Goal: Transaction & Acquisition: Purchase product/service

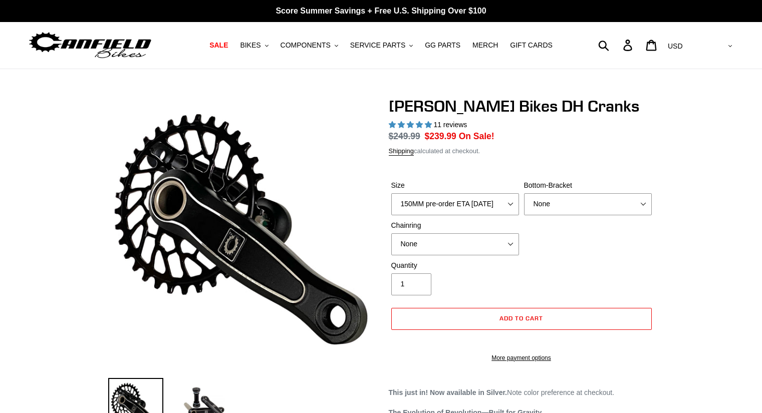
select select "highest-rating"
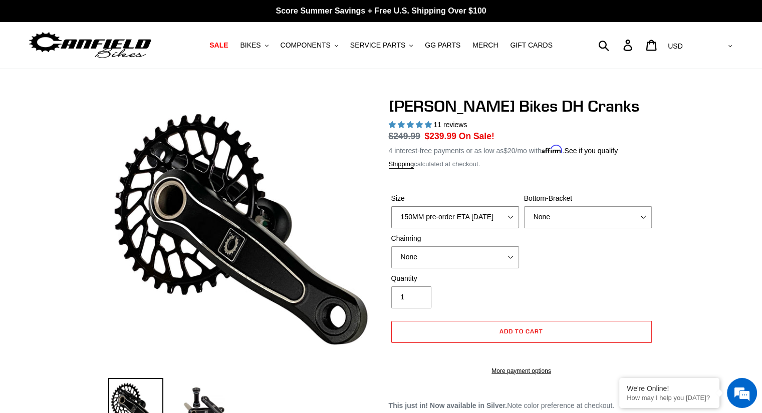
click at [500, 218] on select "150MM pre-order ETA [DATE] 155MM pre-order ETA [DATE] 160MM pre-order ETA [DATE…" at bounding box center [455, 217] width 128 height 22
click at [495, 217] on select "150MM pre-order ETA [DATE] 155MM pre-order ETA [DATE] 160MM pre-order ETA [DATE…" at bounding box center [455, 217] width 128 height 22
click at [498, 185] on form "Size 150MM pre-order ETA 9/30/25 155MM pre-order ETA 9/30/25 160MM pre-order ET…" at bounding box center [522, 281] width 266 height 208
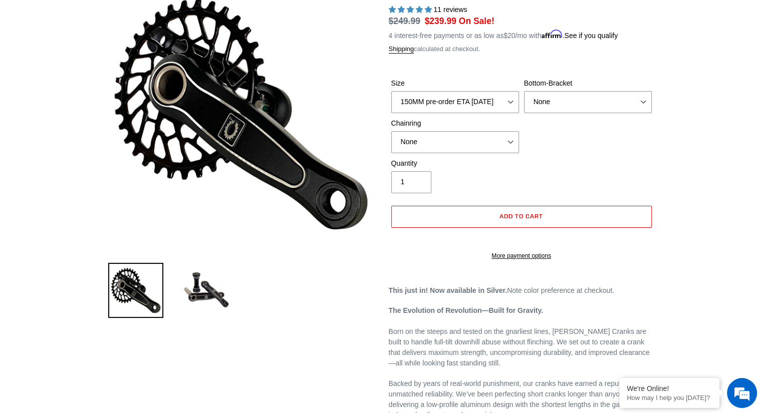
scroll to position [100, 0]
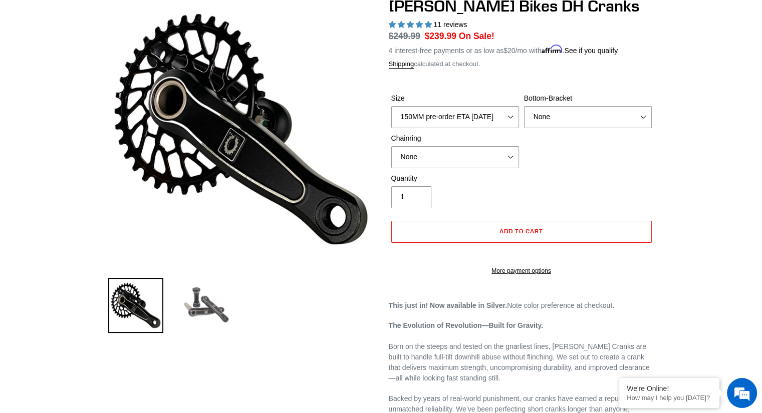
click at [214, 297] on img at bounding box center [205, 305] width 55 height 55
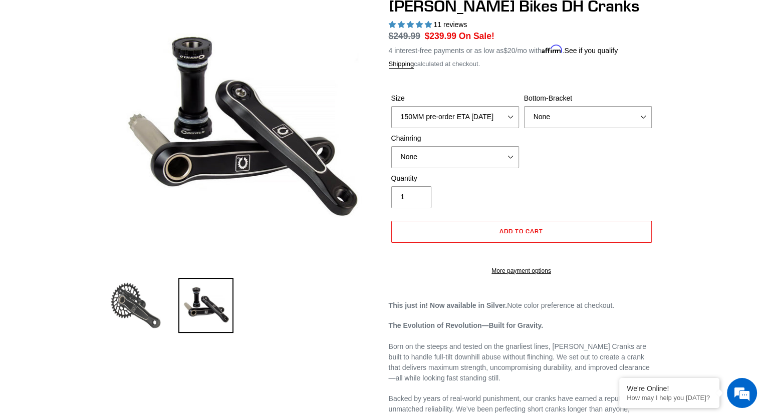
click at [143, 311] on img at bounding box center [135, 305] width 55 height 55
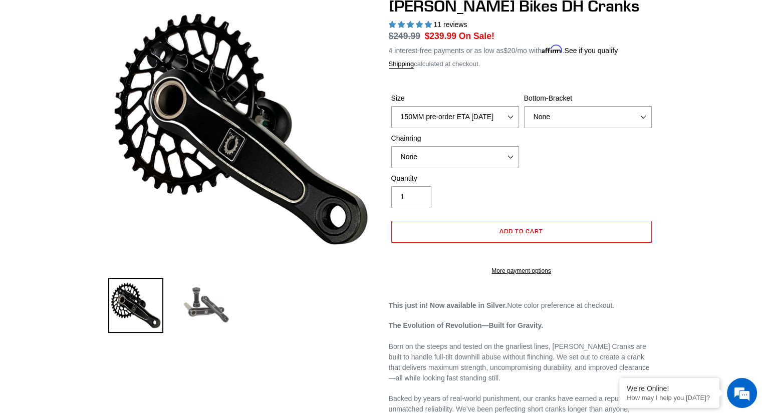
click at [190, 321] on img at bounding box center [205, 305] width 55 height 55
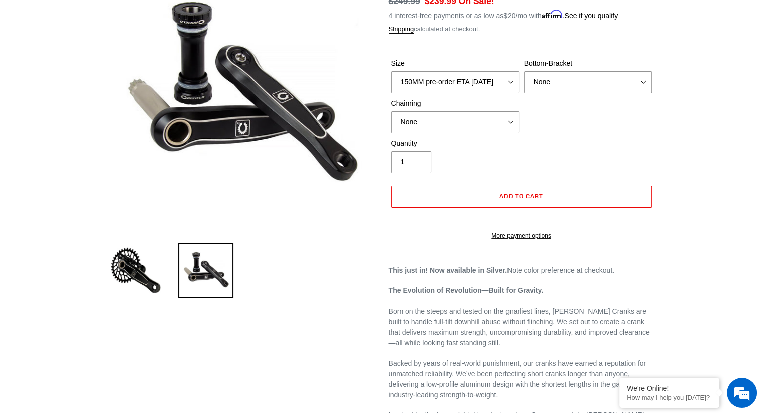
scroll to position [150, 0]
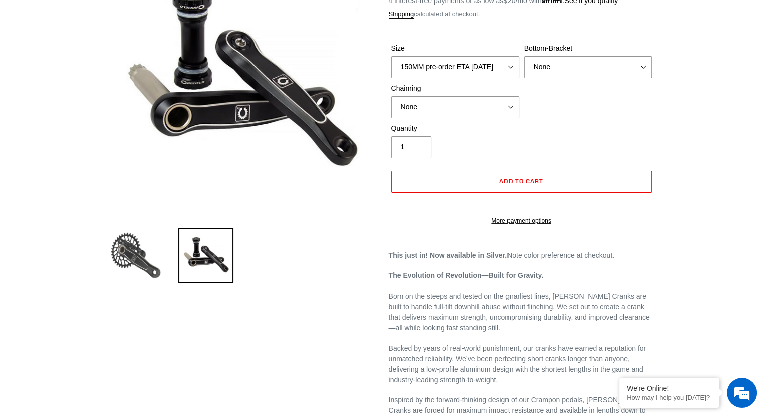
click at [129, 250] on img at bounding box center [135, 255] width 55 height 55
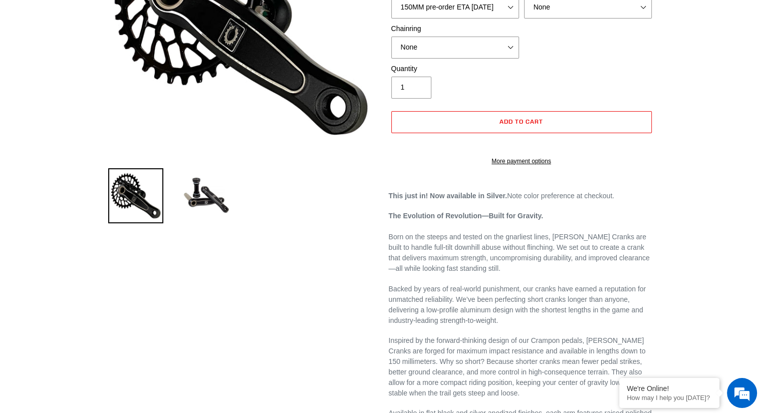
scroll to position [251, 0]
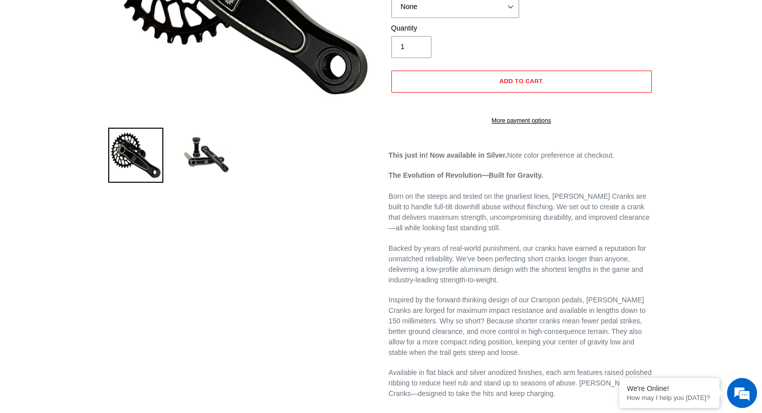
click at [600, 256] on p "Backed by years of real-world punishment, our cranks have earned a reputation f…" at bounding box center [522, 265] width 266 height 42
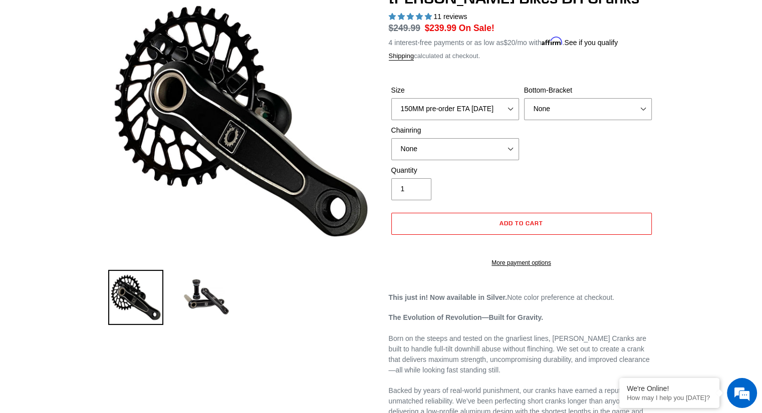
scroll to position [50, 0]
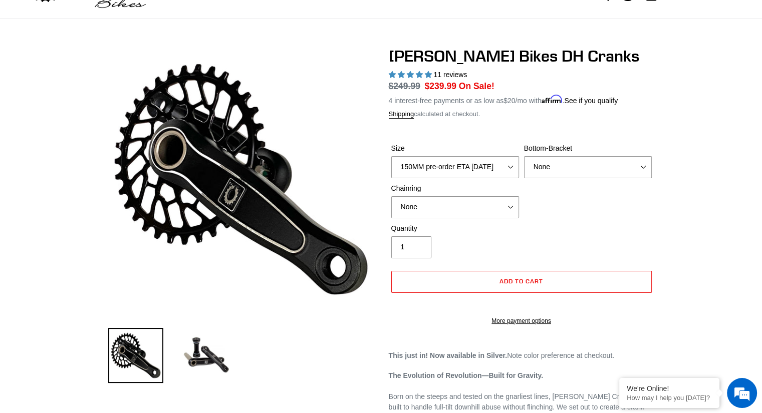
click at [650, 82] on dl "Regular price $249.99 Sale price $239.99 On Sale! Unit price / per 4 interest-f…" at bounding box center [522, 93] width 266 height 26
click at [485, 168] on select "150MM pre-order ETA 9/30/25 155MM pre-order ETA 9/30/25 160MM pre-order ETA 9/3…" at bounding box center [455, 167] width 128 height 22
click at [391, 156] on select "150MM pre-order ETA 9/30/25 155MM pre-order ETA 9/30/25 160MM pre-order ETA 9/3…" at bounding box center [455, 167] width 128 height 22
click at [438, 165] on select "150MM pre-order ETA 9/30/25 155MM pre-order ETA 9/30/25 160MM pre-order ETA 9/3…" at bounding box center [455, 167] width 128 height 22
select select "150MM pre-order ETA 9/30/25"
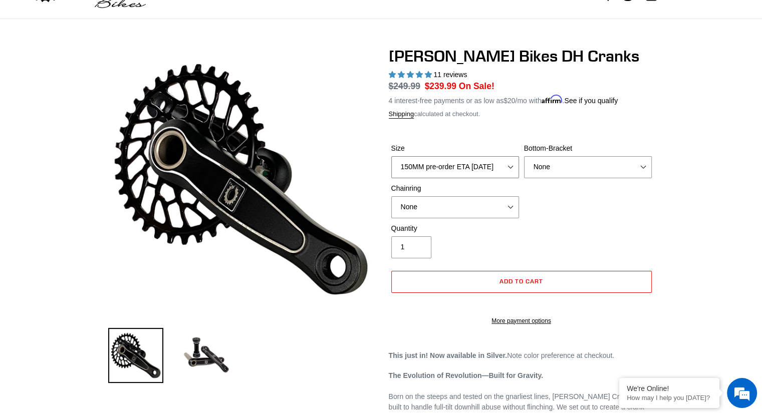
click at [391, 156] on select "150MM pre-order ETA 9/30/25 155MM pre-order ETA 9/30/25 160MM pre-order ETA 9/3…" at bounding box center [455, 167] width 128 height 22
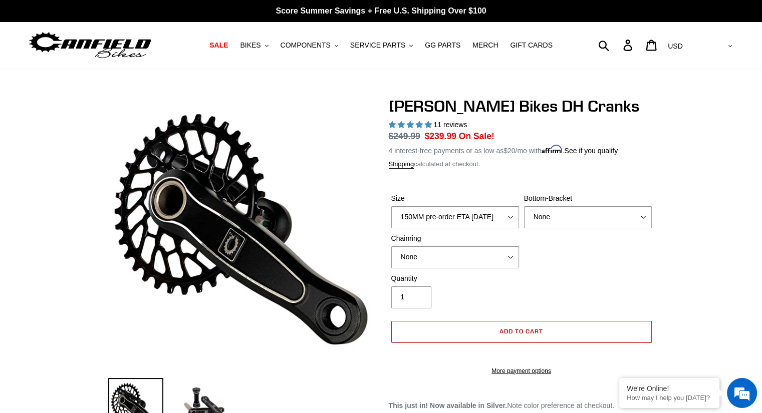
click at [546, 331] on button "Add to cart" at bounding box center [521, 332] width 261 height 22
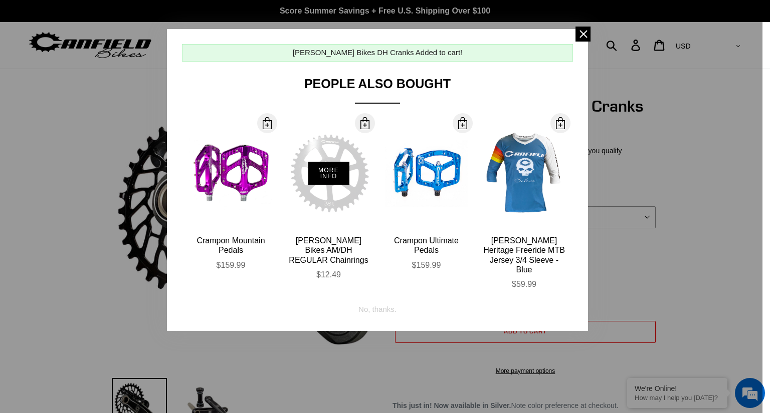
click at [327, 224] on div "More Info" at bounding box center [328, 173] width 83 height 110
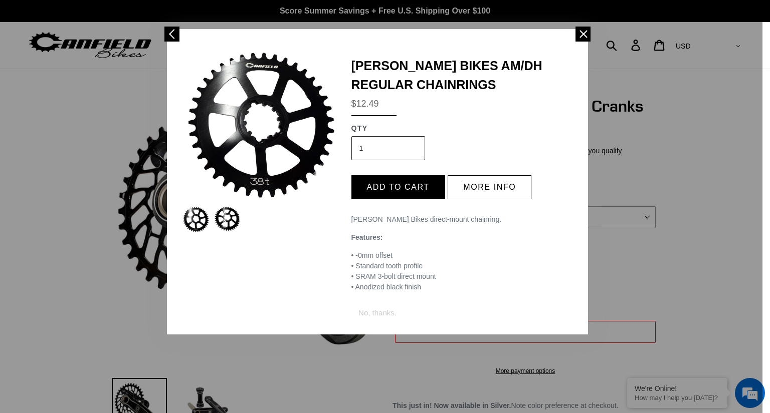
click at [226, 212] on img at bounding box center [227, 218] width 27 height 25
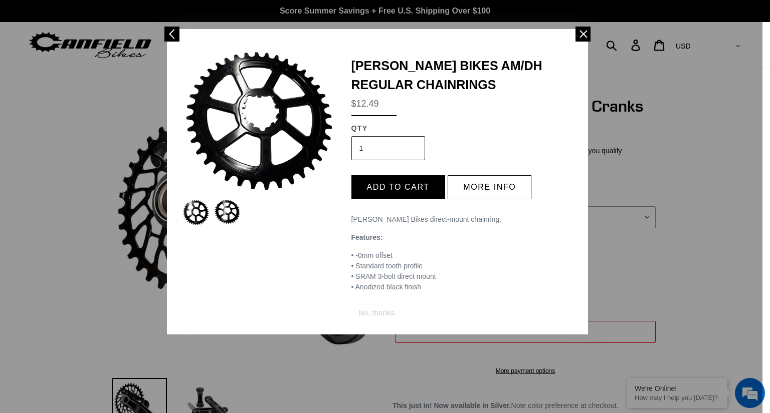
click at [192, 213] on img at bounding box center [195, 212] width 27 height 27
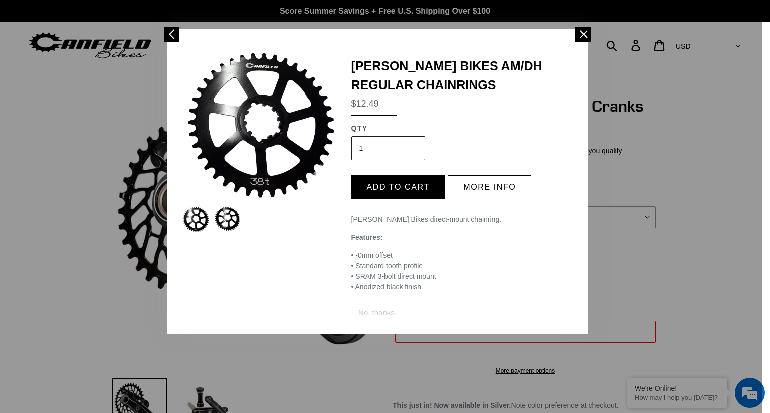
click at [237, 208] on img at bounding box center [227, 218] width 27 height 25
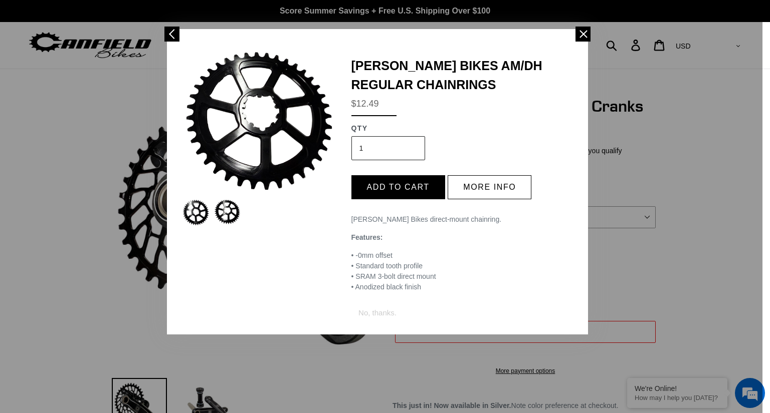
click at [187, 216] on img at bounding box center [195, 212] width 27 height 27
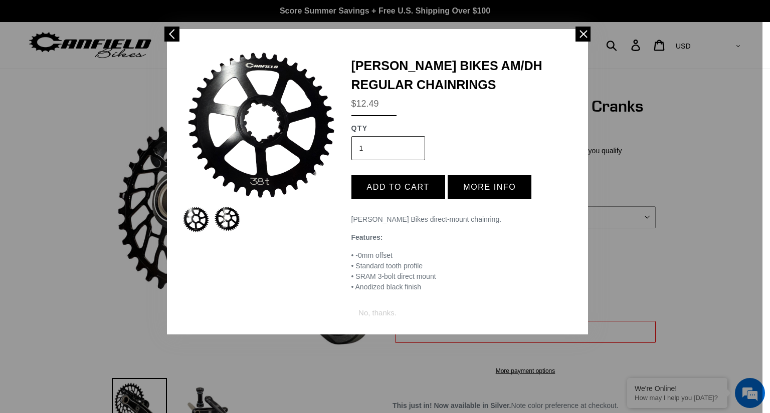
click at [470, 184] on button "More info" at bounding box center [490, 187] width 84 height 24
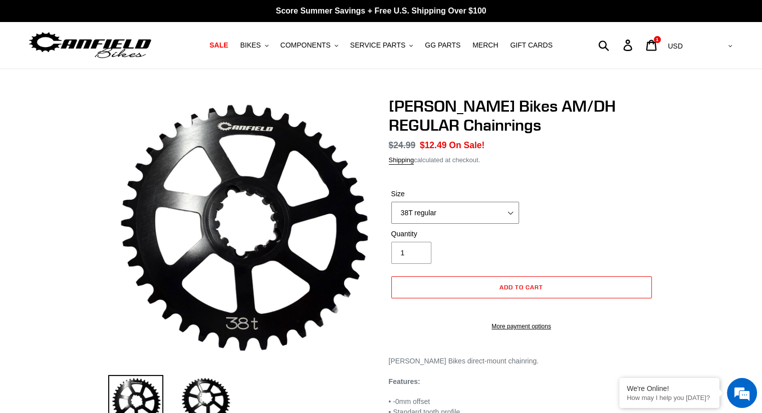
click at [456, 218] on select "38T regular" at bounding box center [455, 213] width 128 height 22
click at [458, 191] on label "Size" at bounding box center [455, 194] width 128 height 11
click at [458, 202] on select "38T regular" at bounding box center [455, 213] width 128 height 22
click at [308, 45] on span "COMPONENTS" at bounding box center [306, 45] width 50 height 9
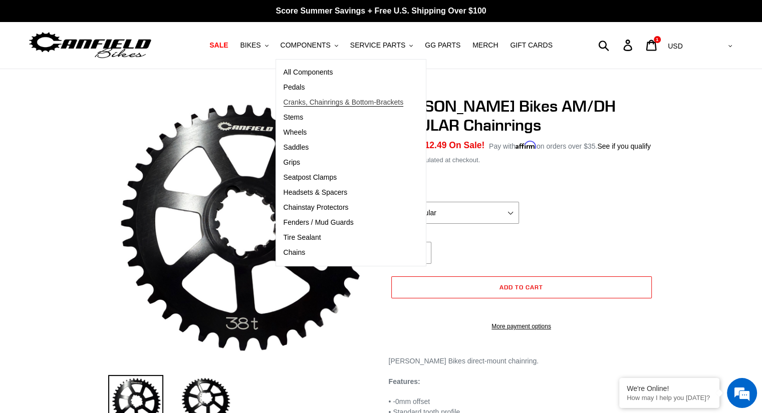
click at [331, 102] on span "Cranks, Chainrings & Bottom-Brackets" at bounding box center [344, 102] width 120 height 9
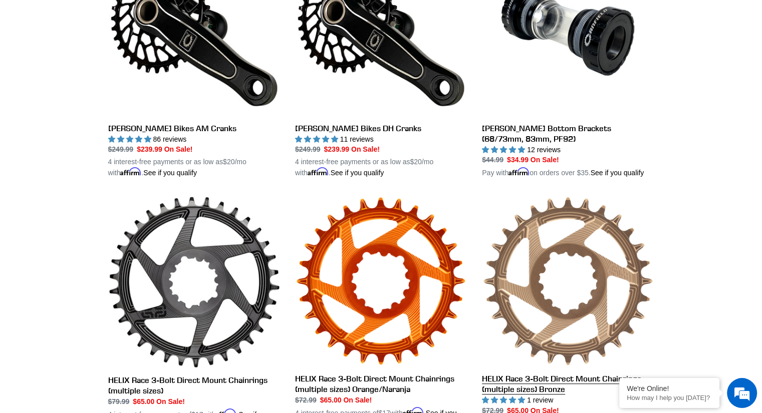
scroll to position [301, 0]
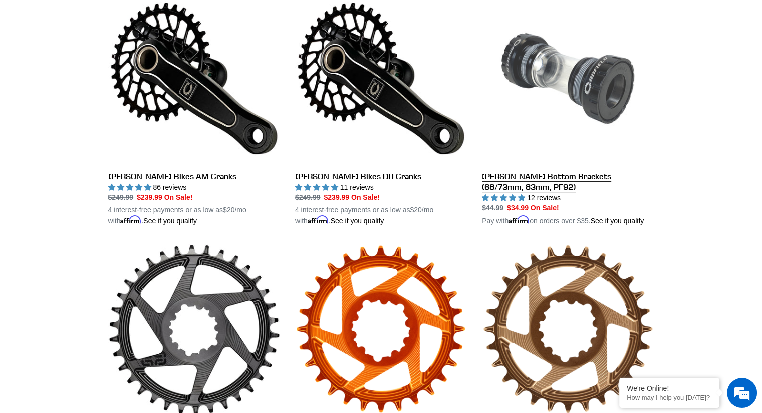
click at [569, 79] on link "[PERSON_NAME] Bottom Brackets (68/73mm, 83mm, PF92)" at bounding box center [568, 109] width 172 height 235
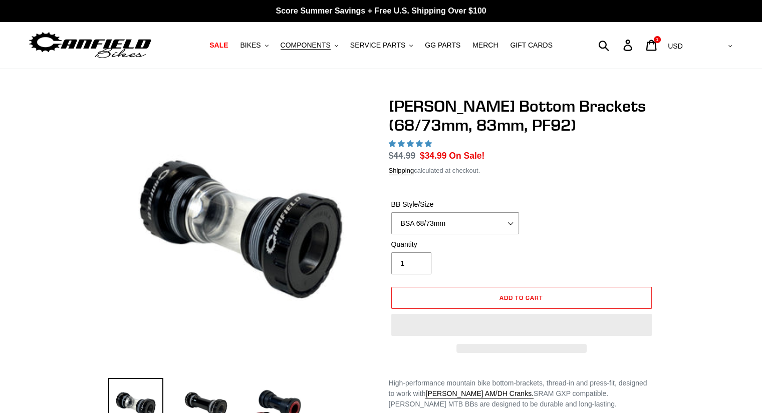
select select "highest-rating"
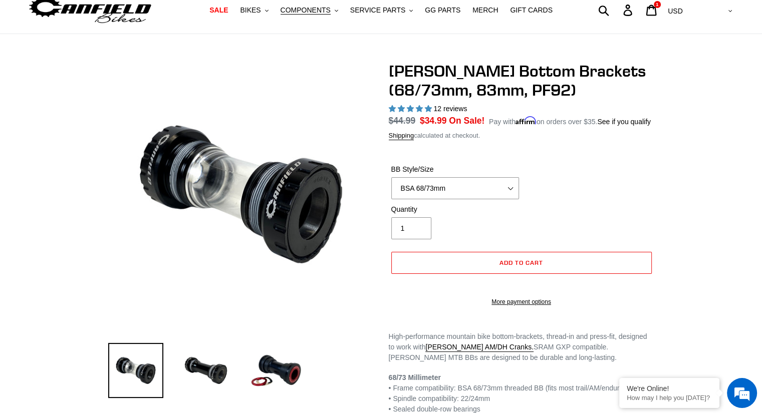
scroll to position [50, 0]
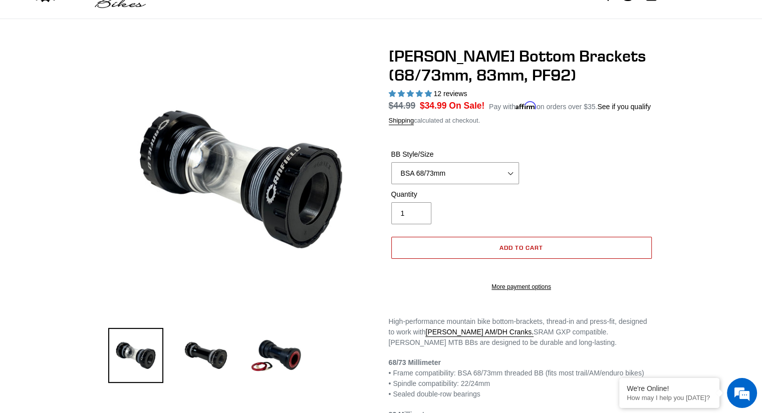
click at [532, 248] on span "Add to cart" at bounding box center [522, 248] width 44 height 8
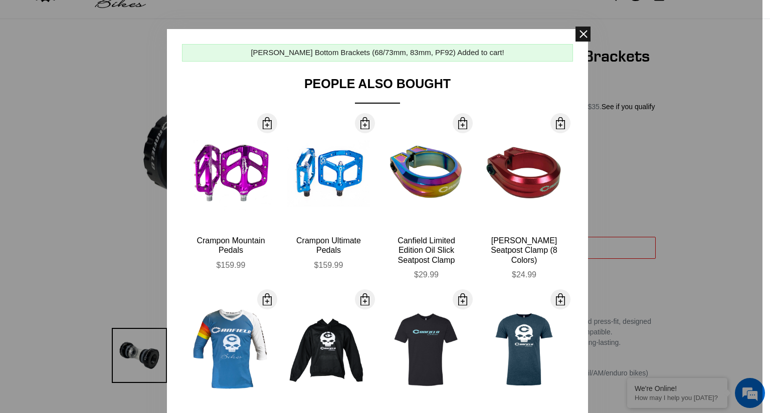
click at [578, 31] on span at bounding box center [582, 34] width 15 height 15
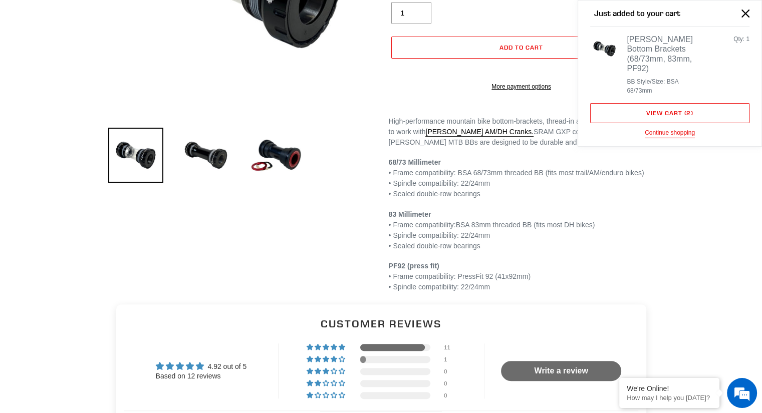
scroll to position [150, 0]
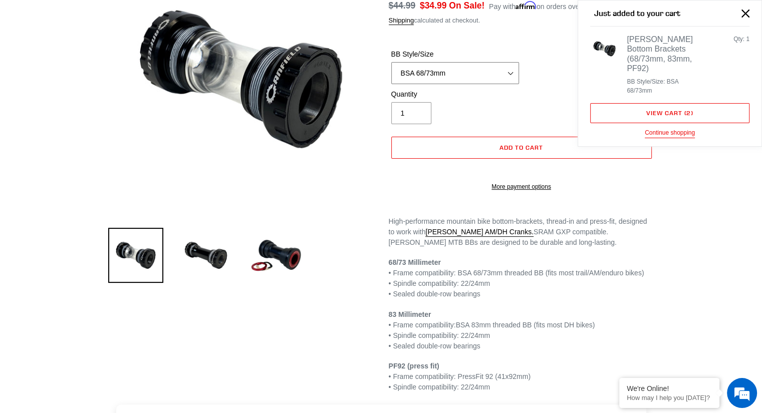
click at [441, 67] on select "BSA 68/73mm BSA 83mm PF92" at bounding box center [455, 73] width 128 height 22
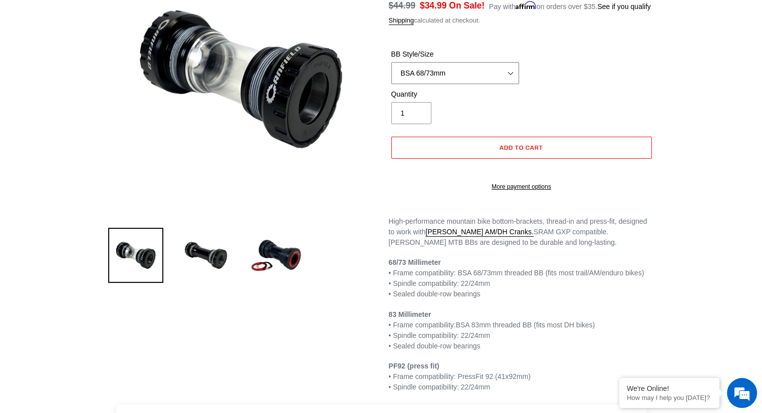
select select "BSA 83mm"
click at [391, 62] on select "BSA 68/73mm BSA 83mm PF92" at bounding box center [455, 73] width 128 height 22
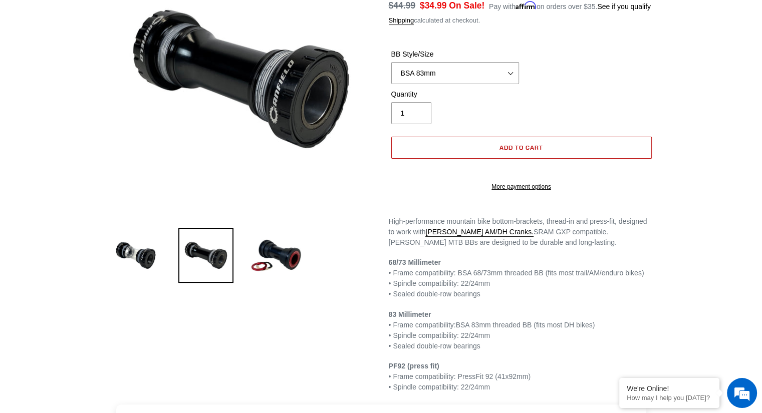
click at [476, 149] on button "Add to cart" at bounding box center [521, 148] width 261 height 22
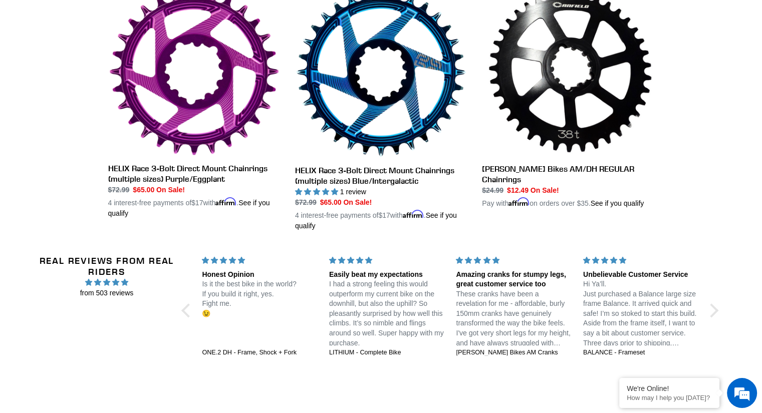
scroll to position [763, 0]
